Goal: Task Accomplishment & Management: Complete application form

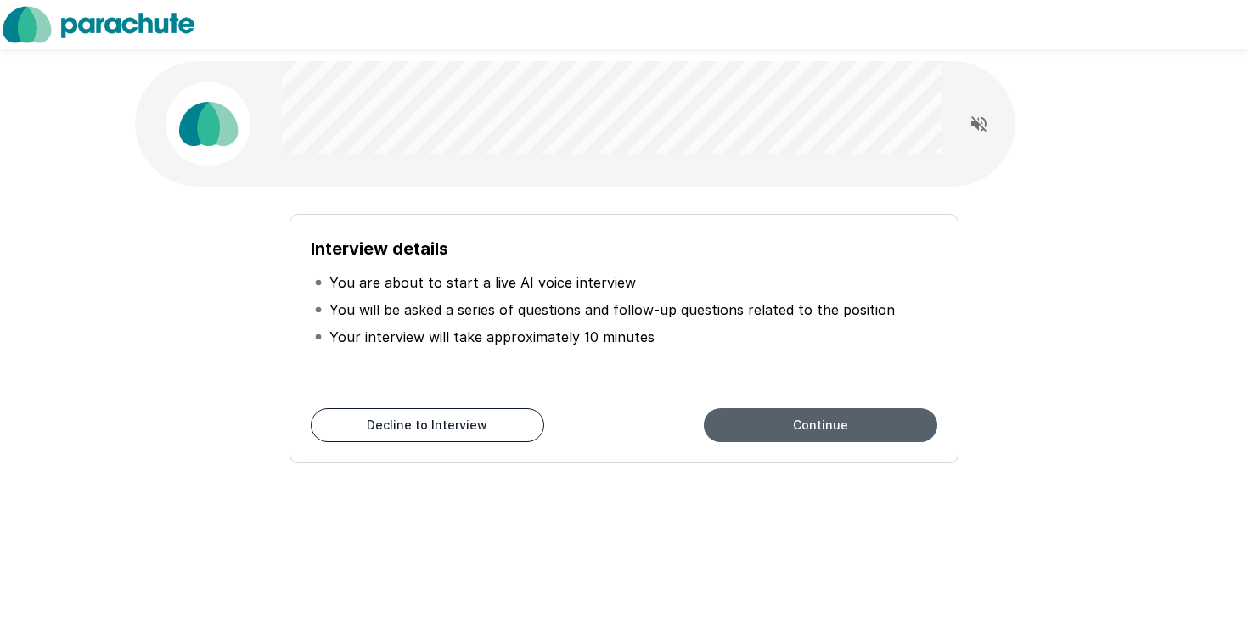
click at [757, 420] on button "Continue" at bounding box center [821, 425] width 234 height 34
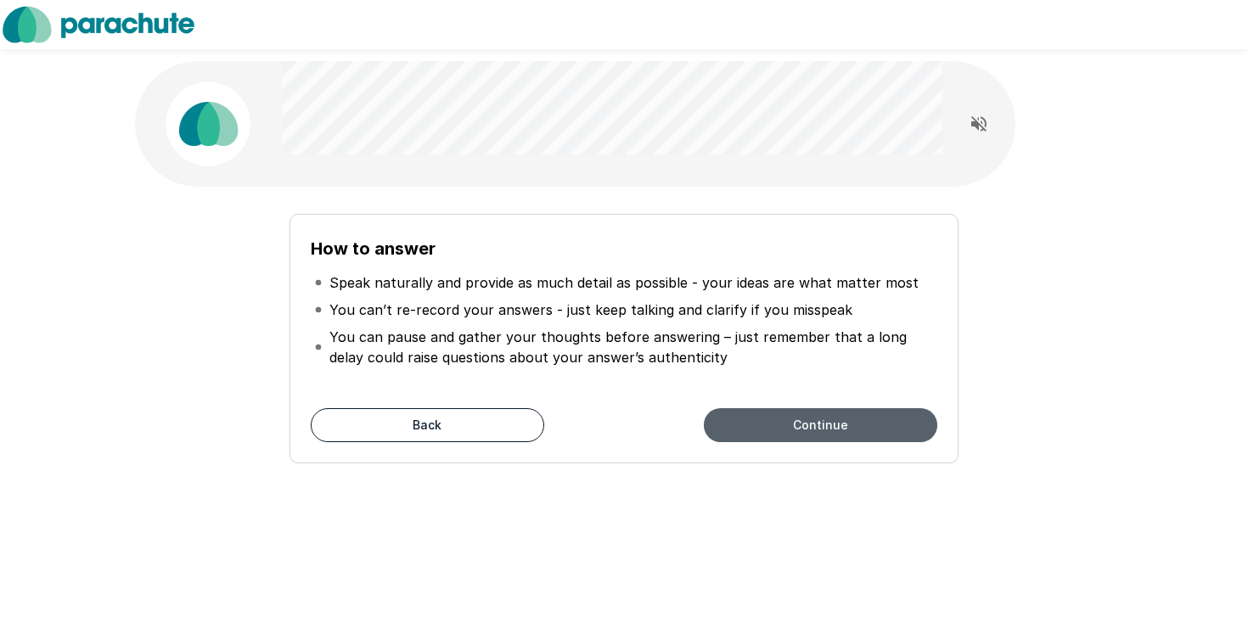
click at [757, 420] on button "Continue" at bounding box center [821, 425] width 234 height 34
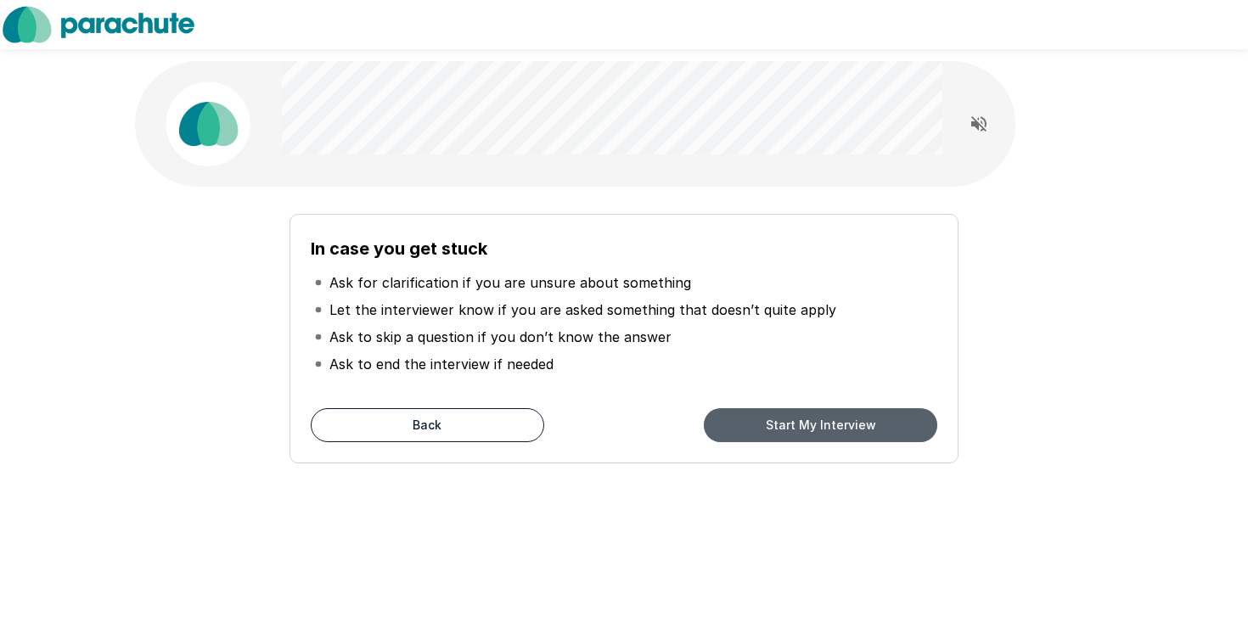
click at [757, 420] on button "Start My Interview" at bounding box center [821, 425] width 234 height 34
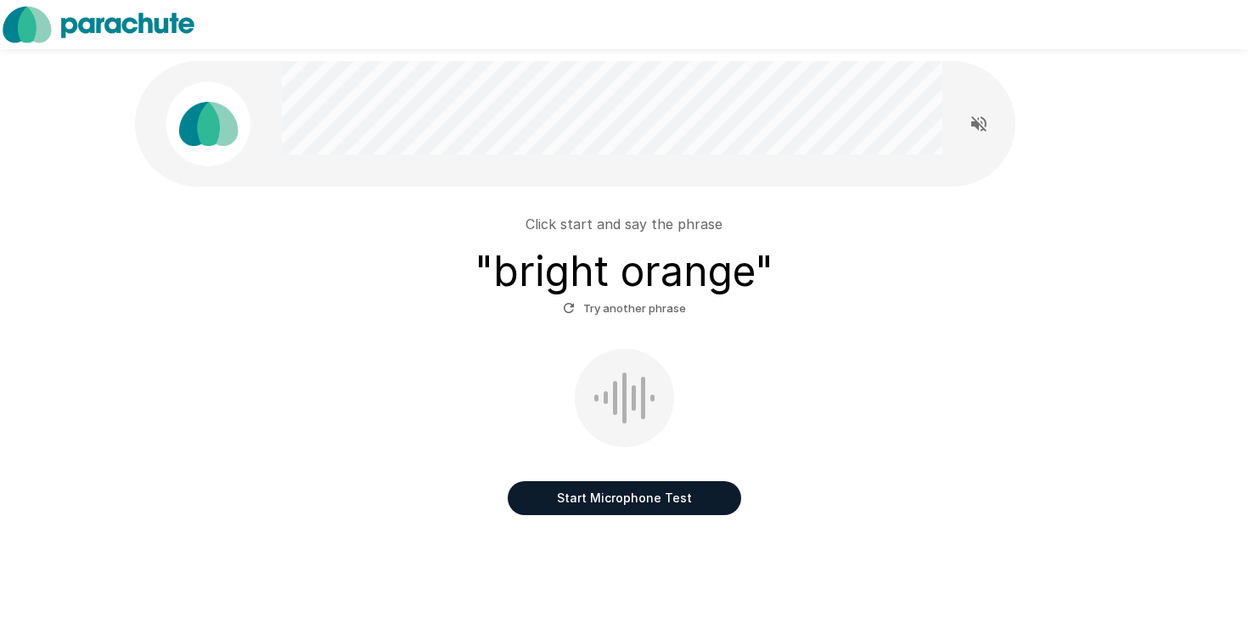
click at [611, 496] on button "Start Microphone Test" at bounding box center [625, 499] width 234 height 34
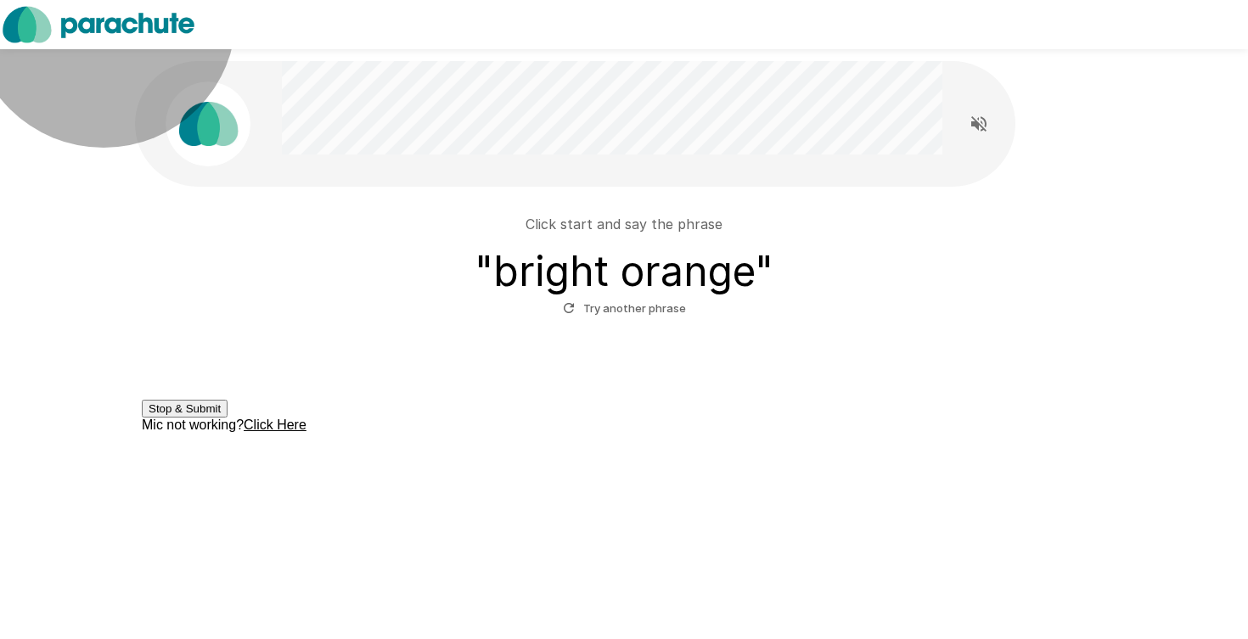
click at [228, 418] on button "Stop & Submit" at bounding box center [185, 409] width 86 height 18
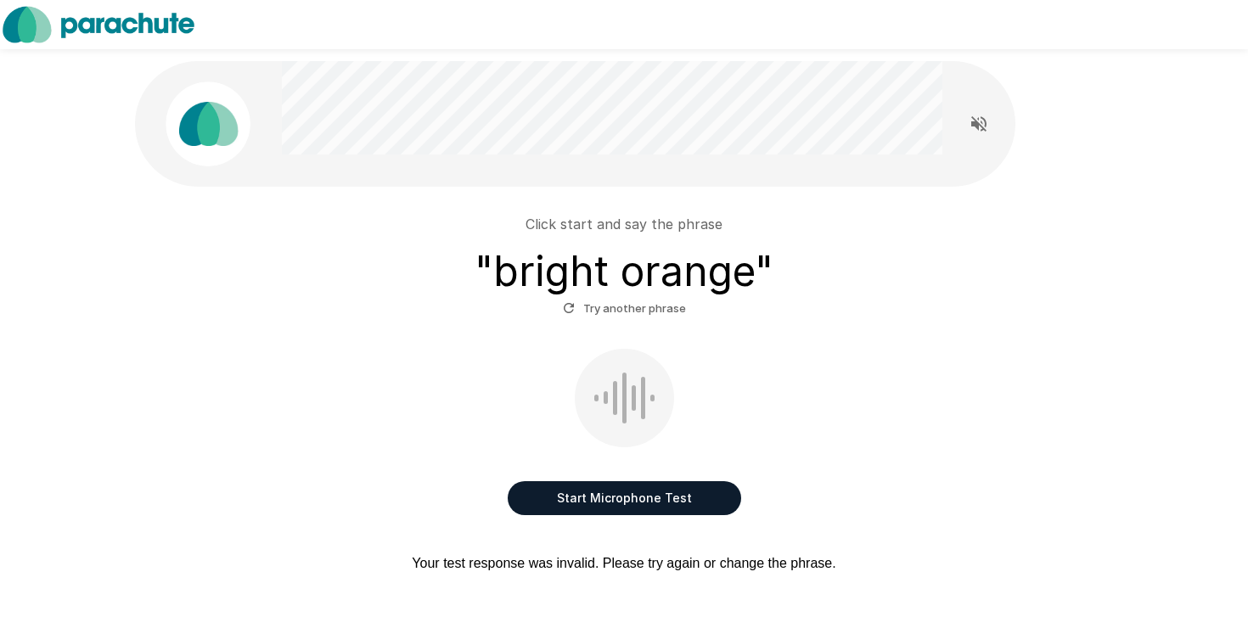
click at [622, 502] on button "Start Microphone Test" at bounding box center [625, 499] width 234 height 34
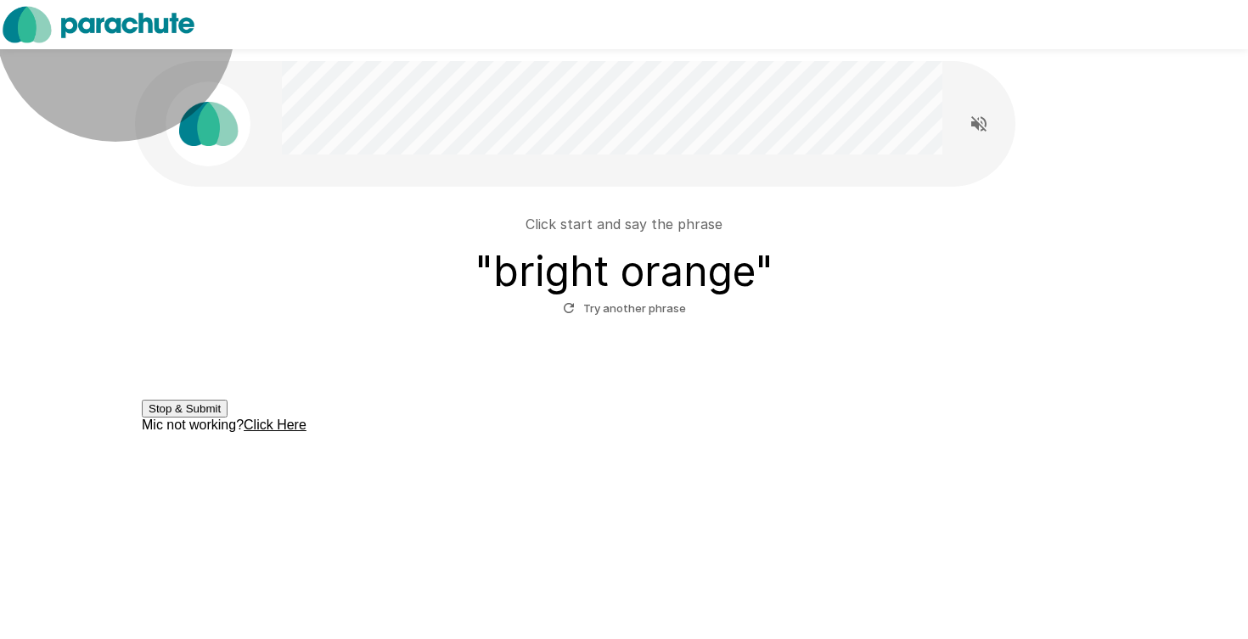
click at [228, 418] on button "Stop & Submit" at bounding box center [185, 409] width 86 height 18
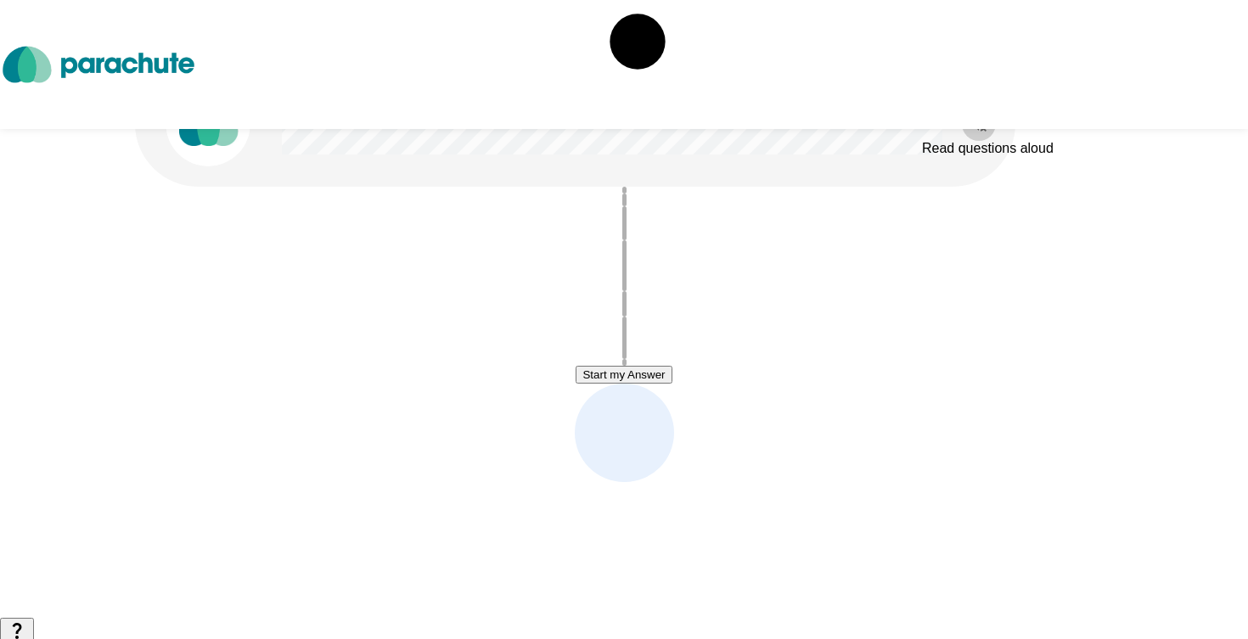
click at [979, 125] on icon "Read questions aloud" at bounding box center [979, 123] width 15 height 15
click at [607, 382] on button "Start my Answer" at bounding box center [624, 375] width 96 height 18
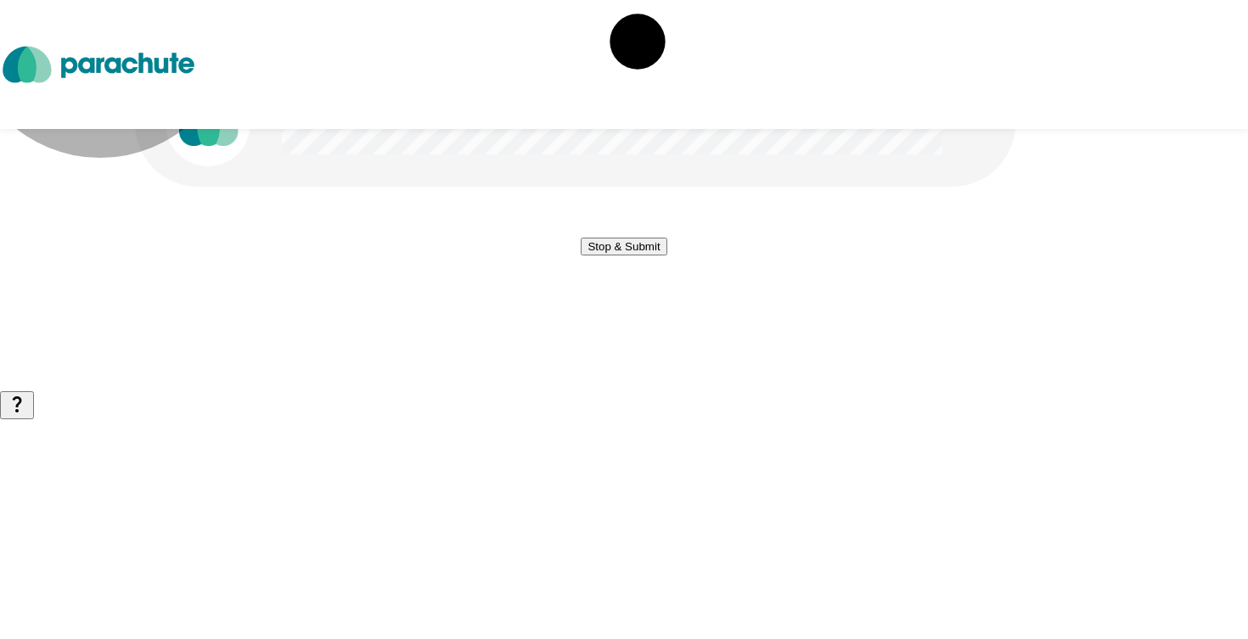
click at [607, 256] on button "Stop & Submit" at bounding box center [624, 247] width 86 height 18
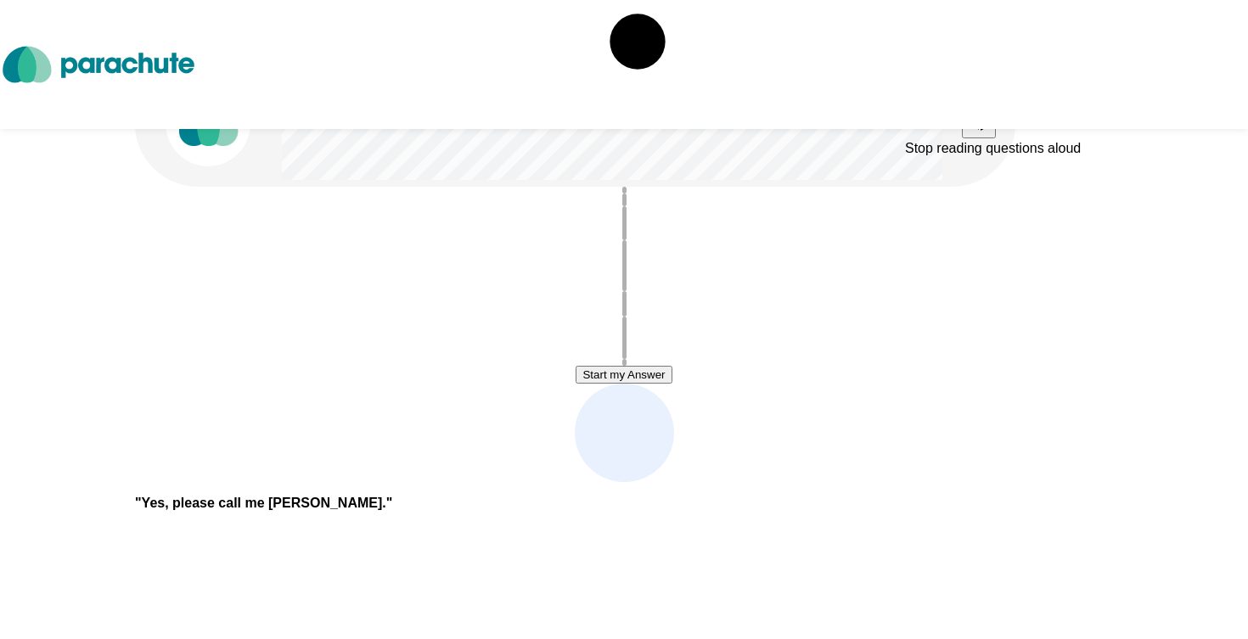
click at [970, 129] on icon "Stop reading questions aloud" at bounding box center [979, 123] width 20 height 20
click at [639, 379] on button "Start my Answer" at bounding box center [624, 375] width 96 height 18
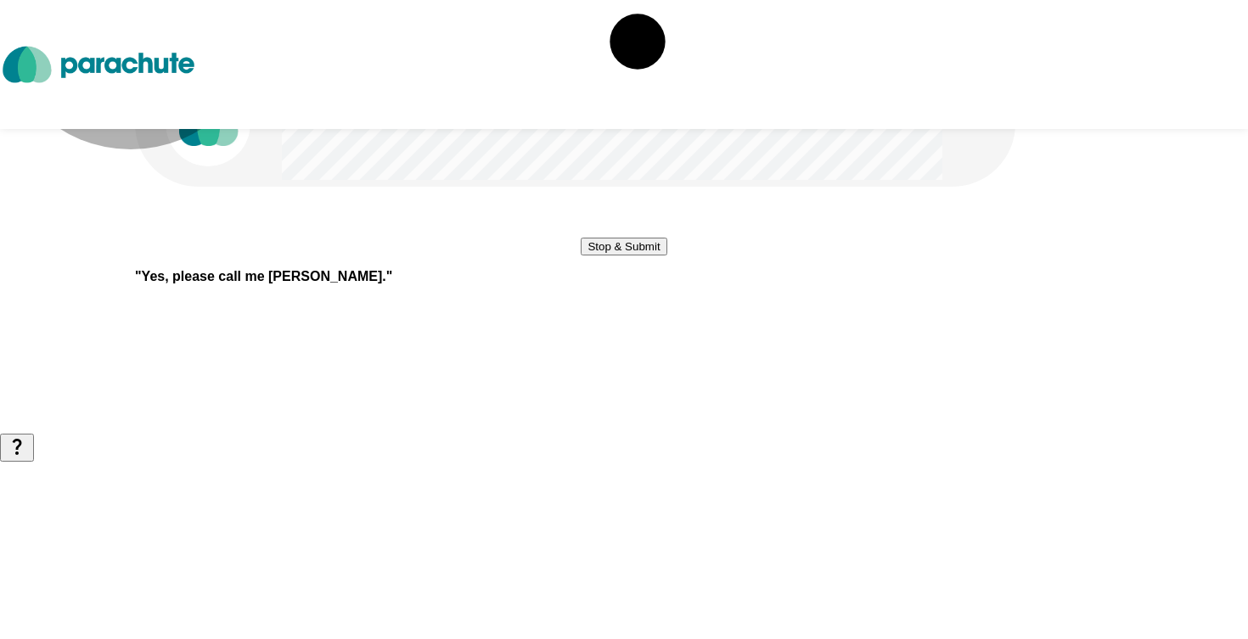
click at [638, 256] on button "Stop & Submit" at bounding box center [624, 247] width 86 height 18
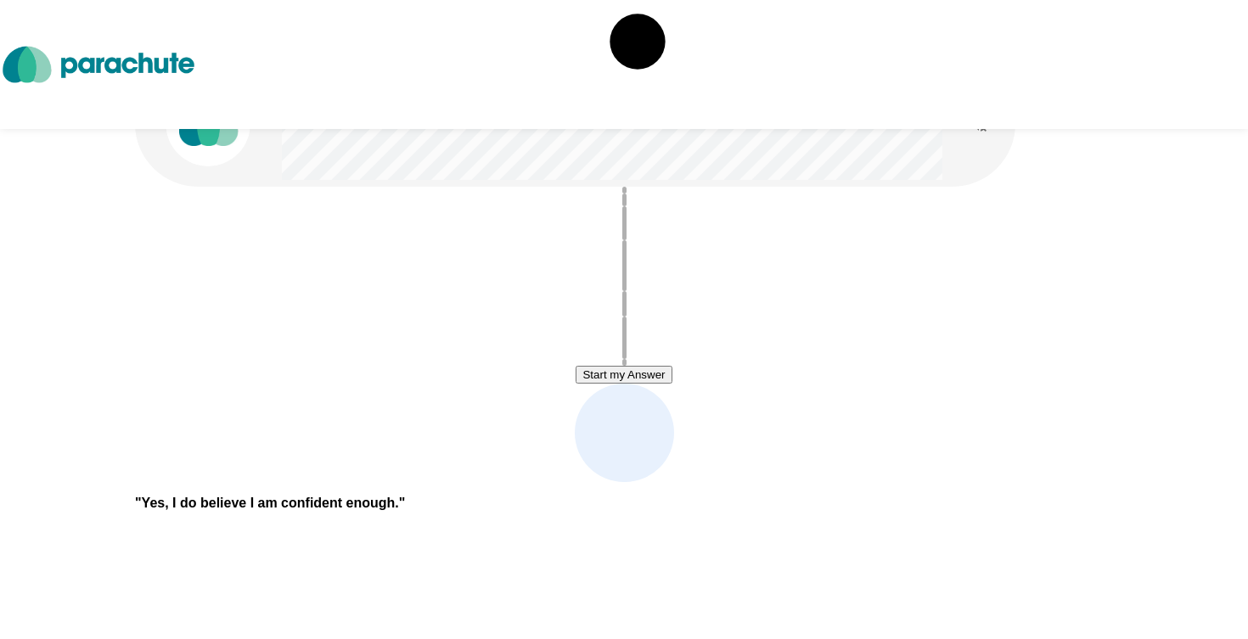
click at [644, 380] on button "Start my Answer" at bounding box center [624, 375] width 96 height 18
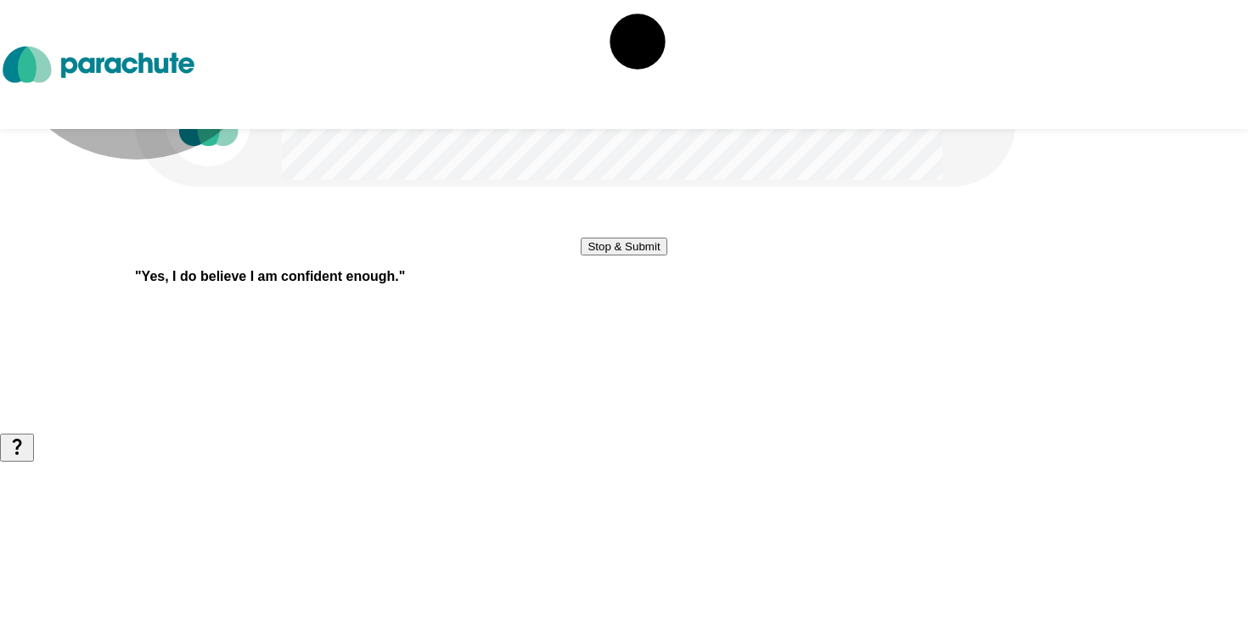
click at [644, 256] on button "Stop & Submit" at bounding box center [624, 247] width 86 height 18
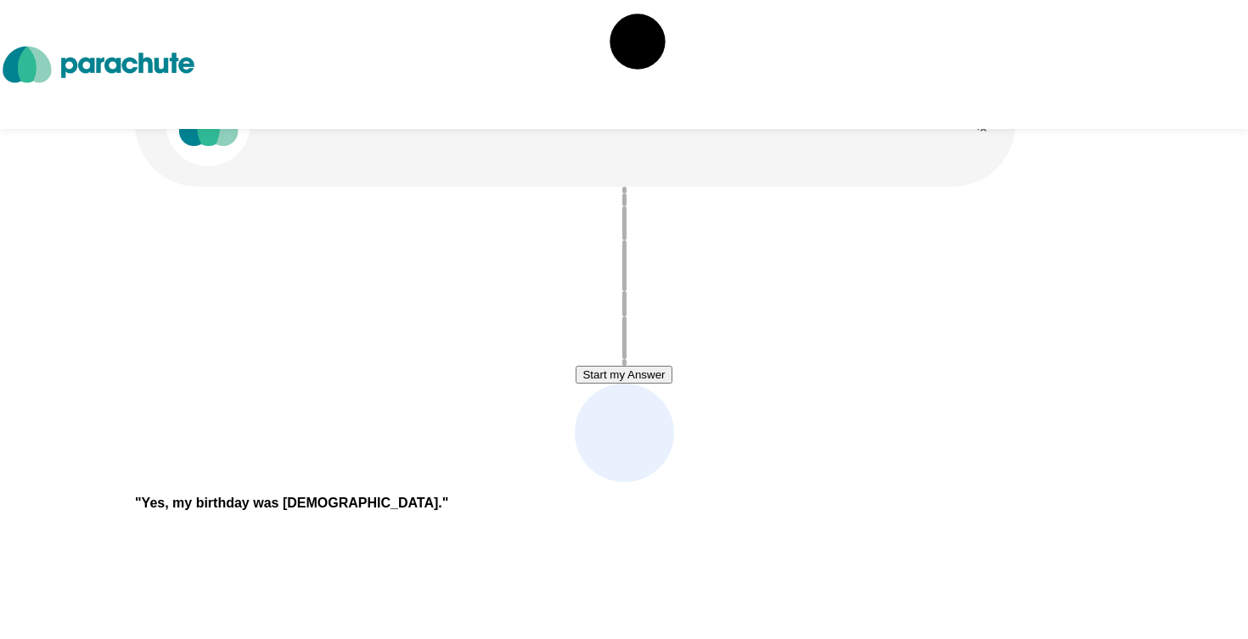
click at [644, 380] on button "Start my Answer" at bounding box center [624, 375] width 96 height 18
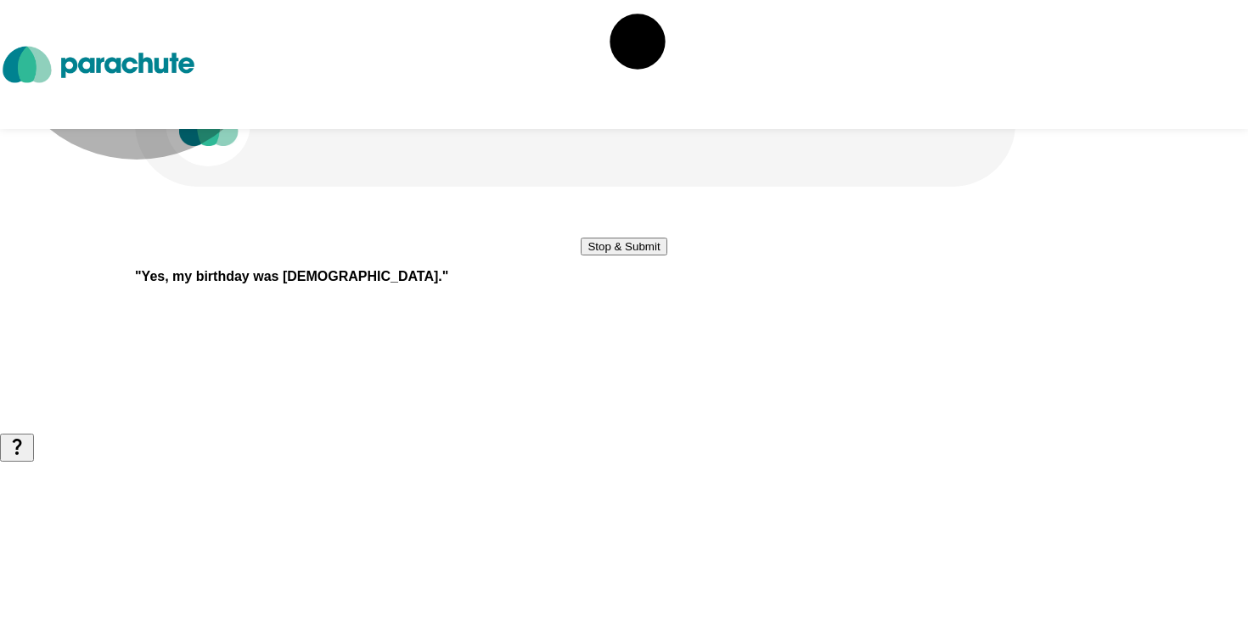
click at [644, 256] on button "Stop & Submit" at bounding box center [624, 247] width 86 height 18
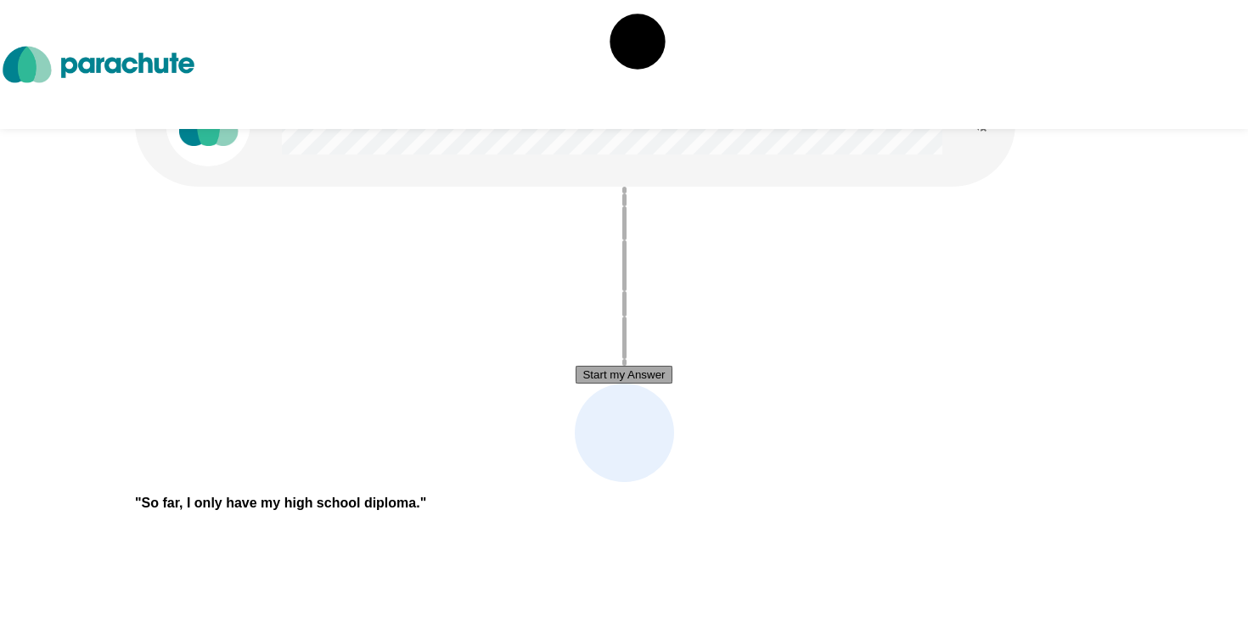
click at [644, 380] on button "Start my Answer" at bounding box center [624, 375] width 96 height 18
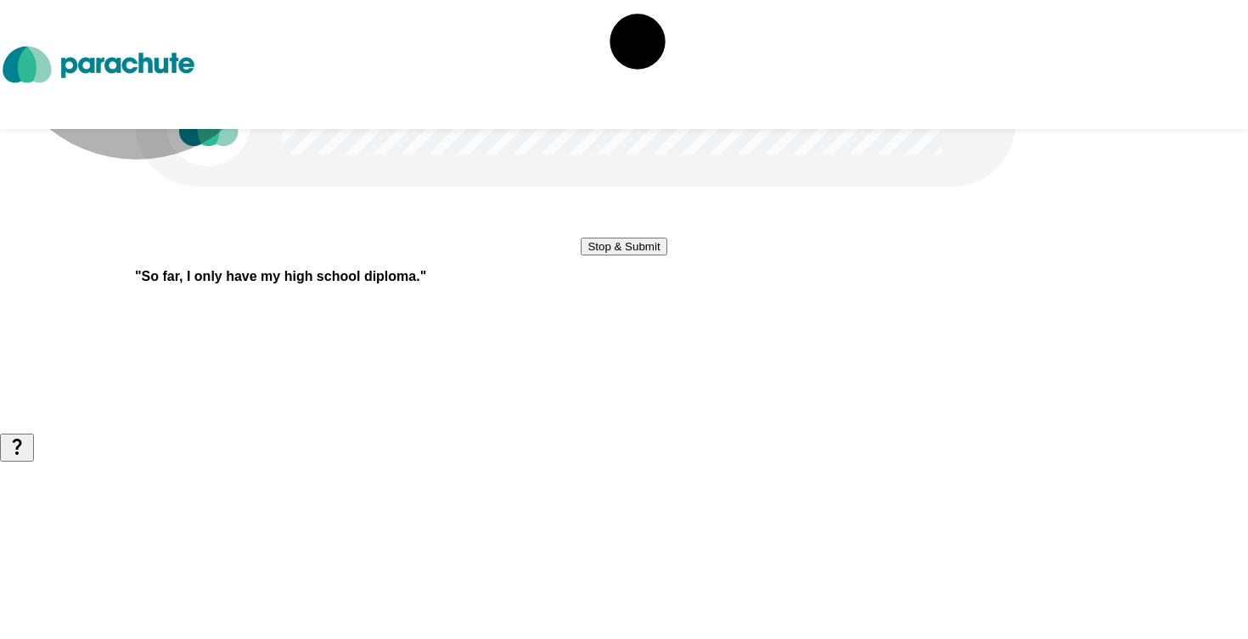
click at [644, 256] on button "Stop & Submit" at bounding box center [624, 247] width 86 height 18
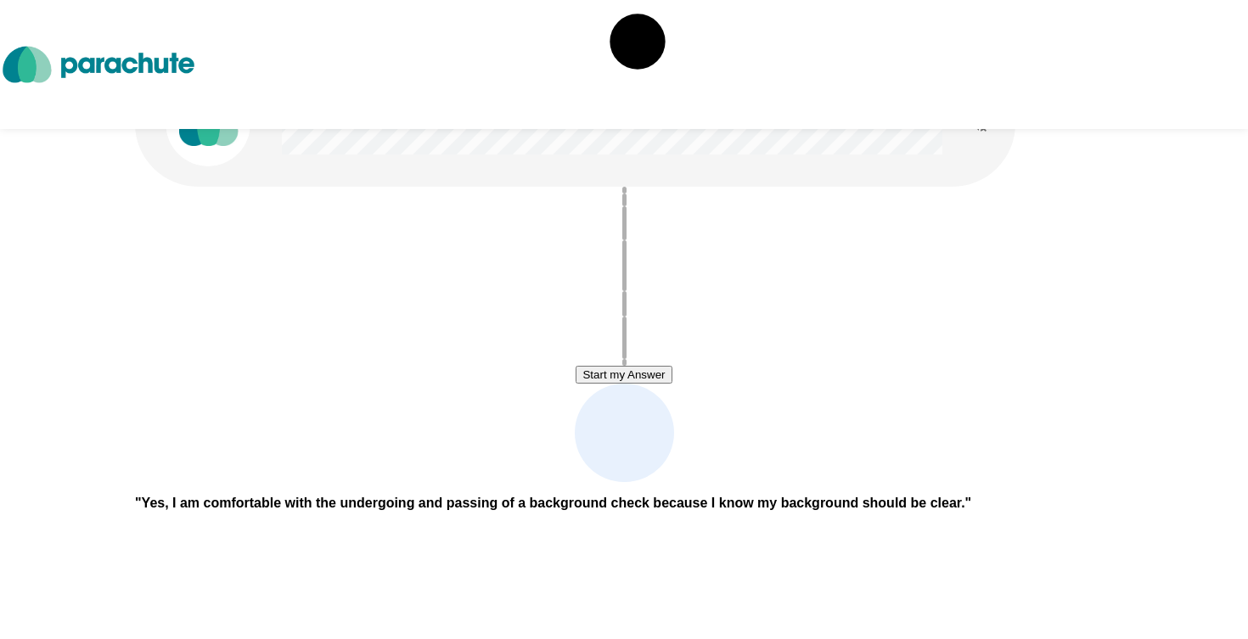
click at [658, 380] on button "Start my Answer" at bounding box center [624, 375] width 96 height 18
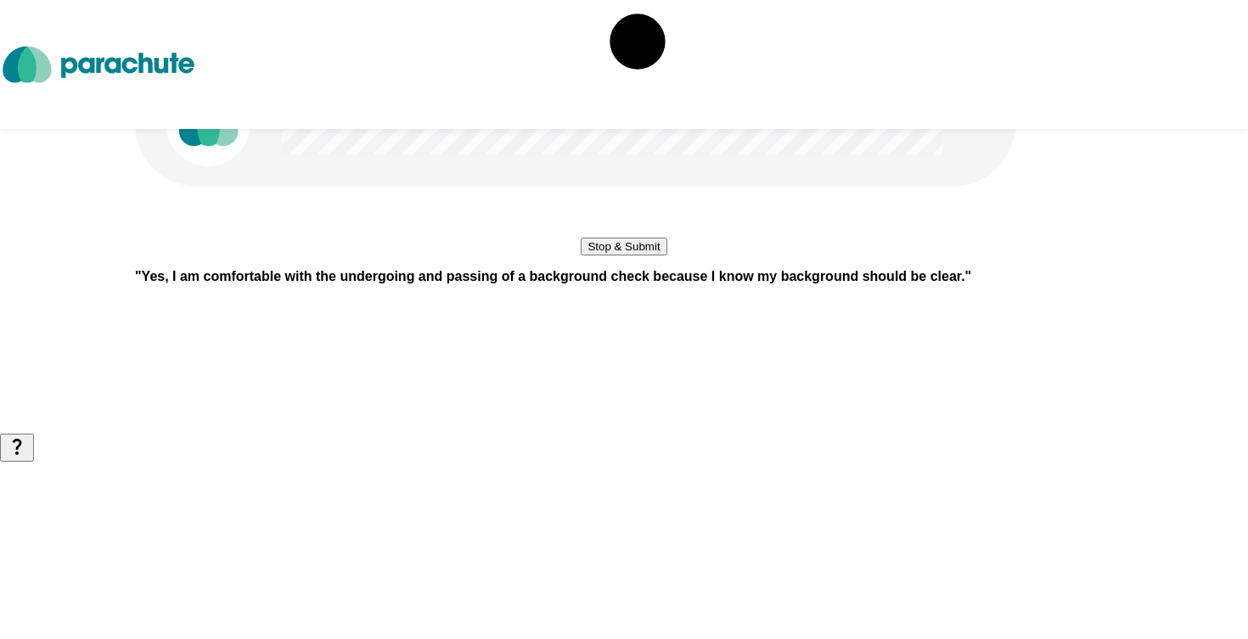
click at [658, 256] on button "Stop & Submit" at bounding box center [624, 247] width 86 height 18
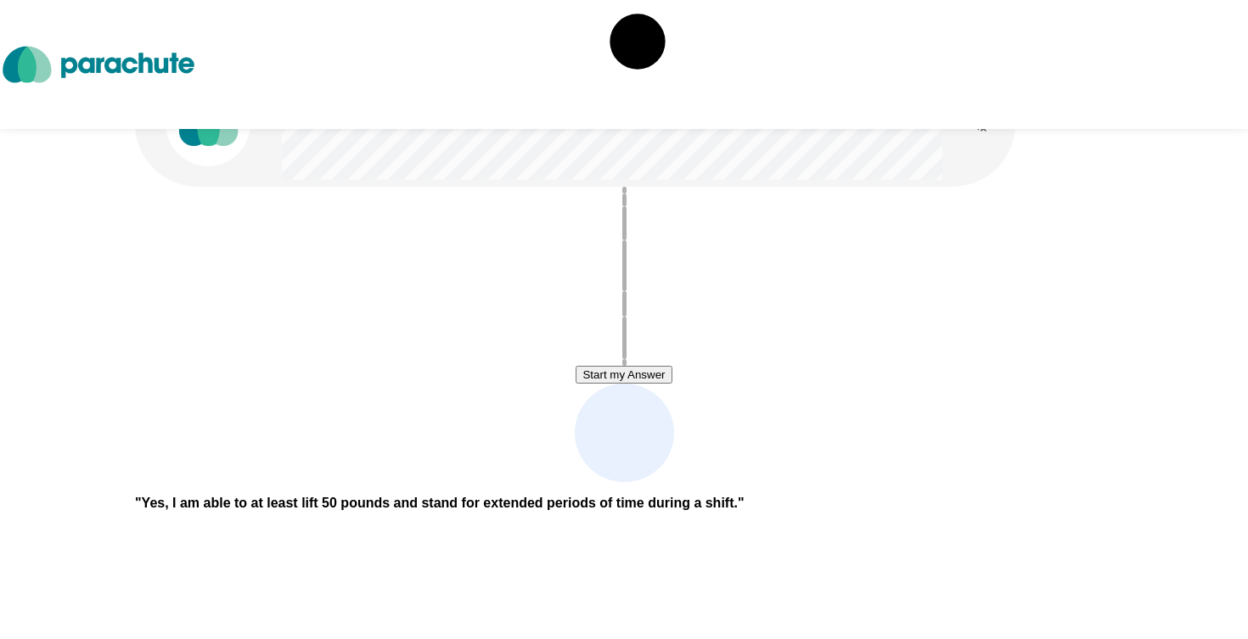
click at [658, 380] on button "Start my Answer" at bounding box center [624, 375] width 96 height 18
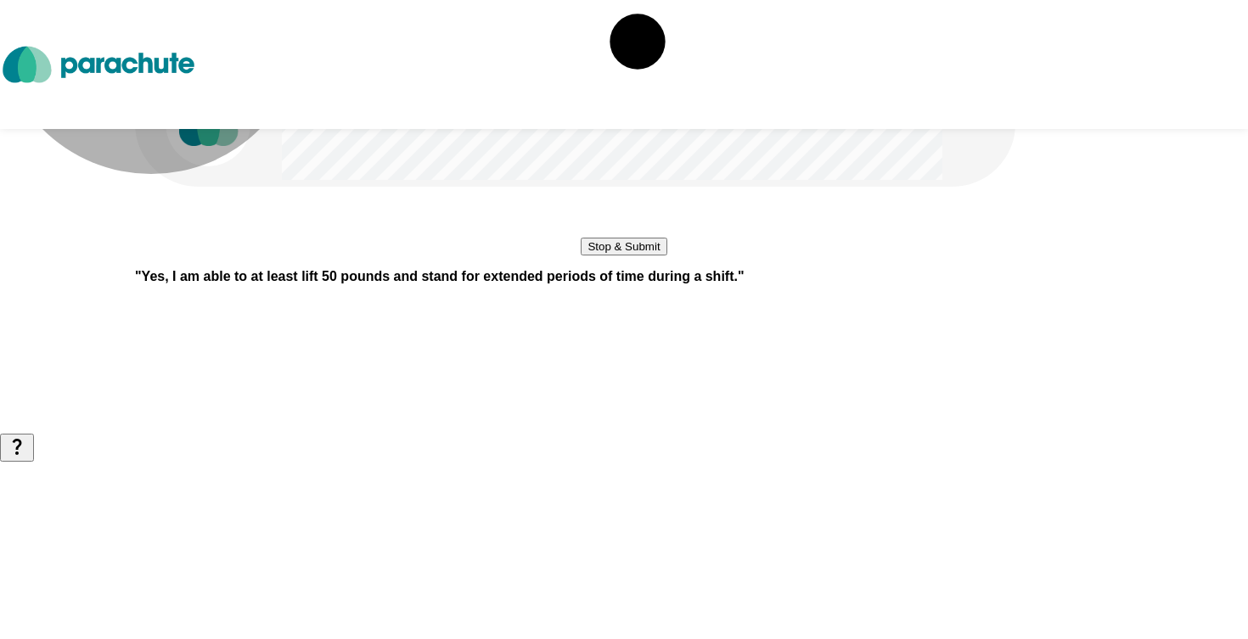
click at [658, 256] on button "Stop & Submit" at bounding box center [624, 247] width 86 height 18
